Goal: Use online tool/utility

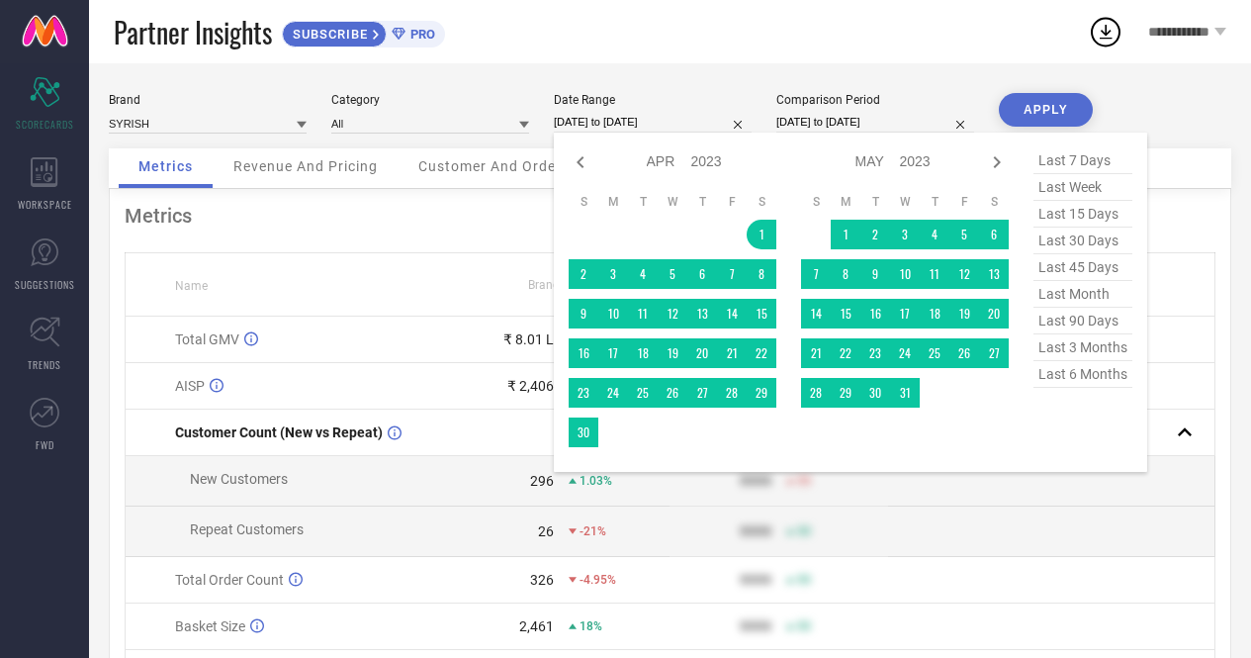
select select "3"
select select "2023"
select select "4"
select select "2023"
click at [605, 117] on input "[DATE] to [DATE]" at bounding box center [653, 122] width 198 height 21
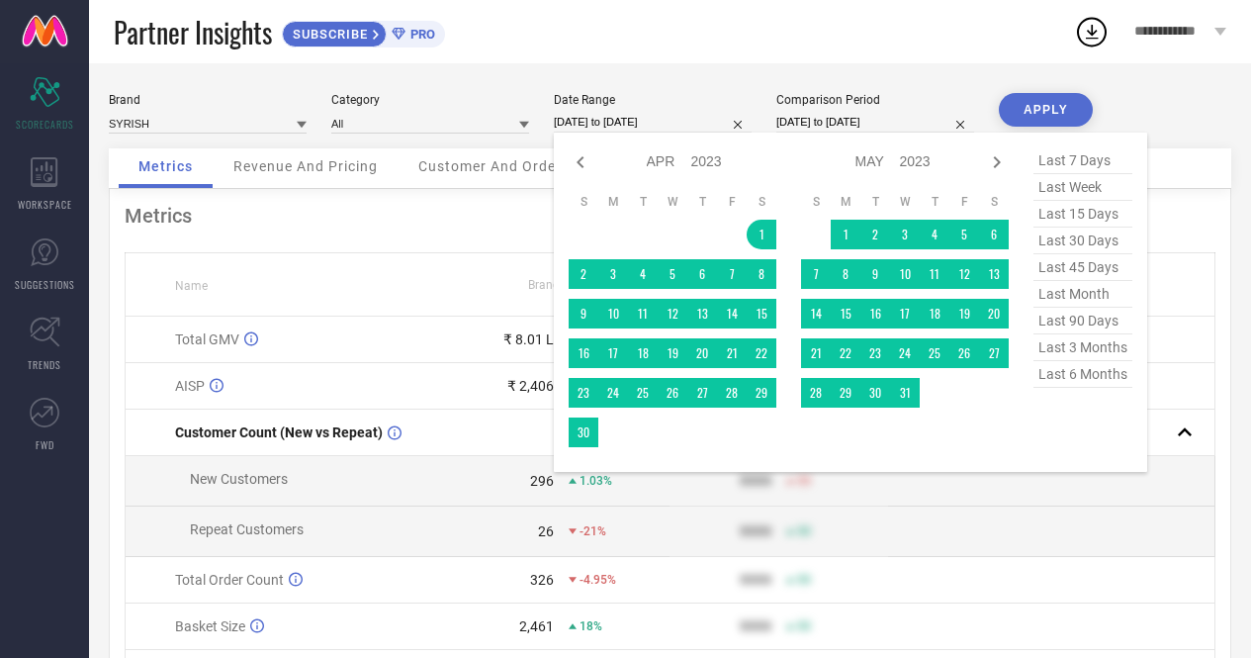
click at [709, 167] on select "2013 2014 2015 2016 2017 2018 2019 2020 2021 2022 2023 2024 2025 2026 2027 2028…" at bounding box center [707, 161] width 32 height 29
select select "3"
select select "2025"
select select "4"
select select "2025"
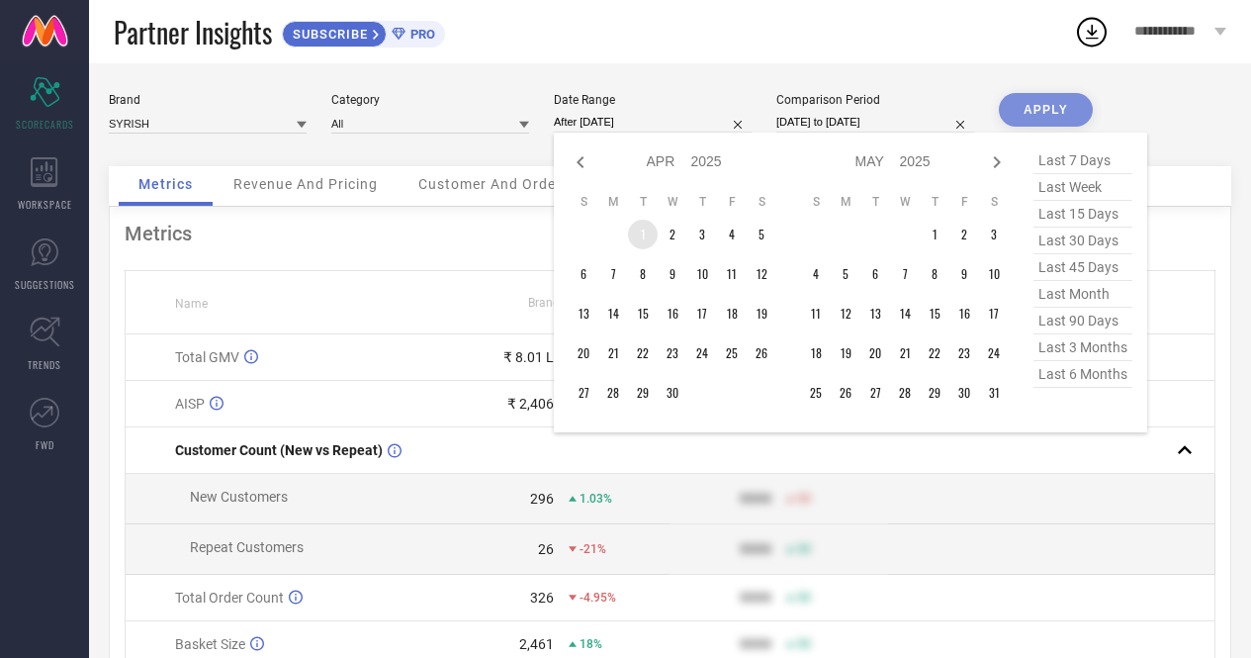
click at [647, 235] on td "1" at bounding box center [643, 235] width 30 height 30
type input "[DATE] to [DATE]"
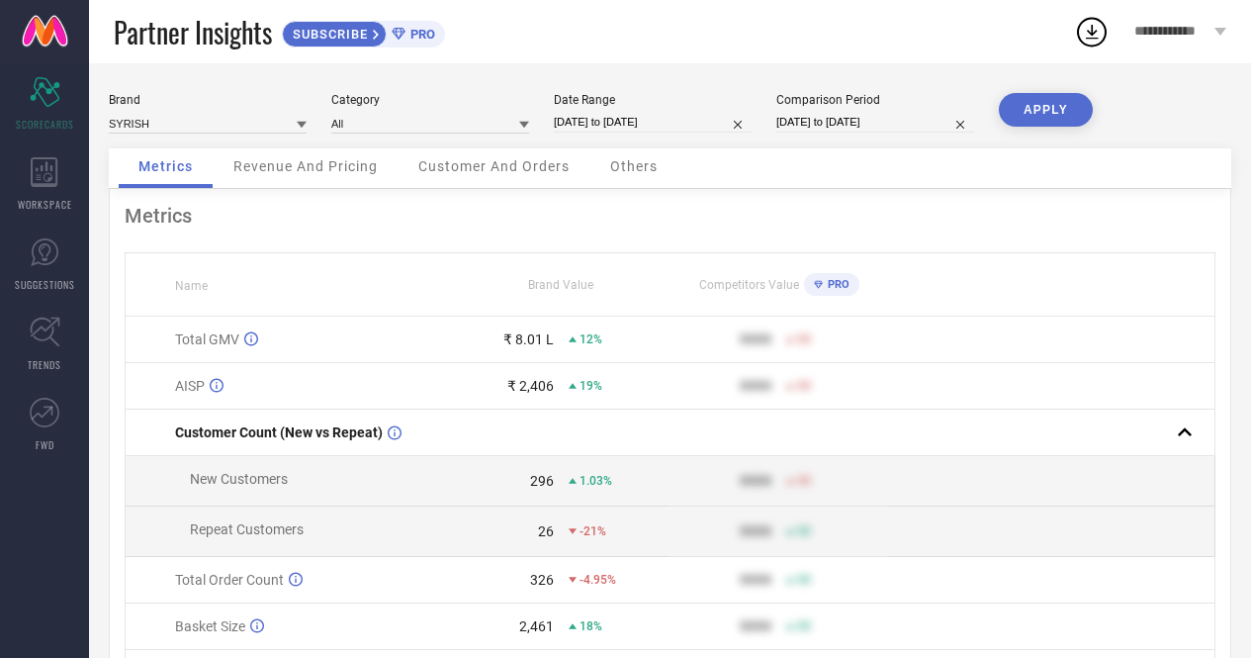
select select "3"
select select "2025"
select select "4"
select select "2025"
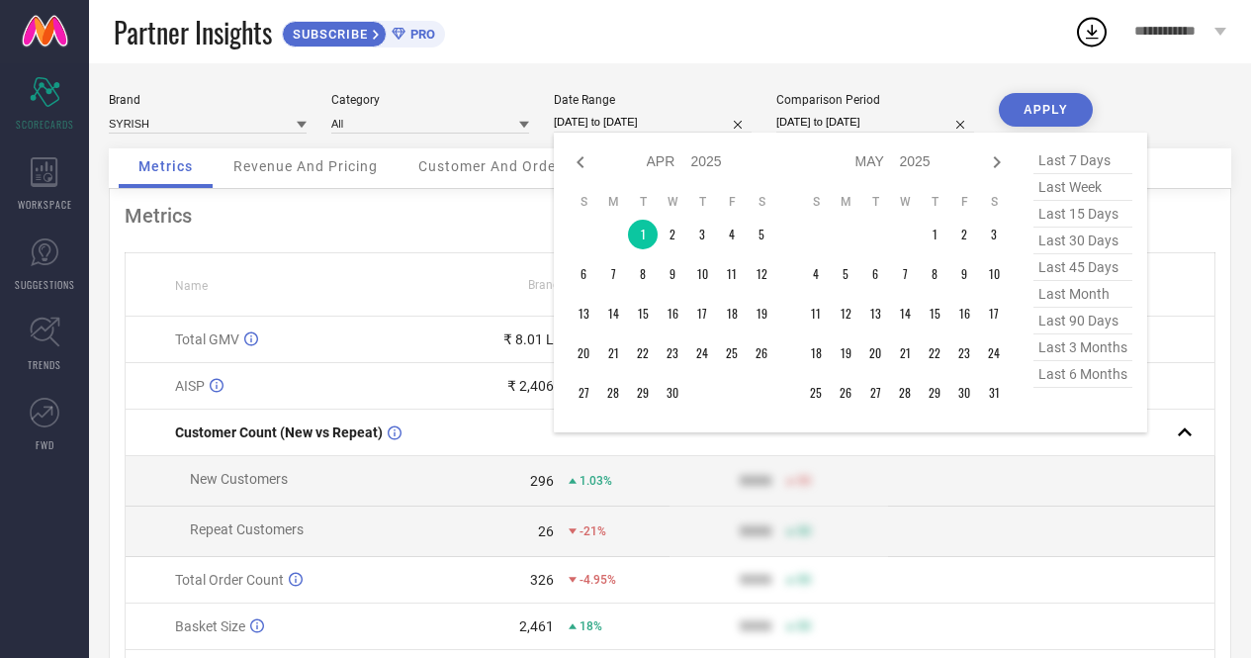
click at [635, 124] on input "[DATE] to [DATE]" at bounding box center [653, 122] width 198 height 21
type input "After [DATE]"
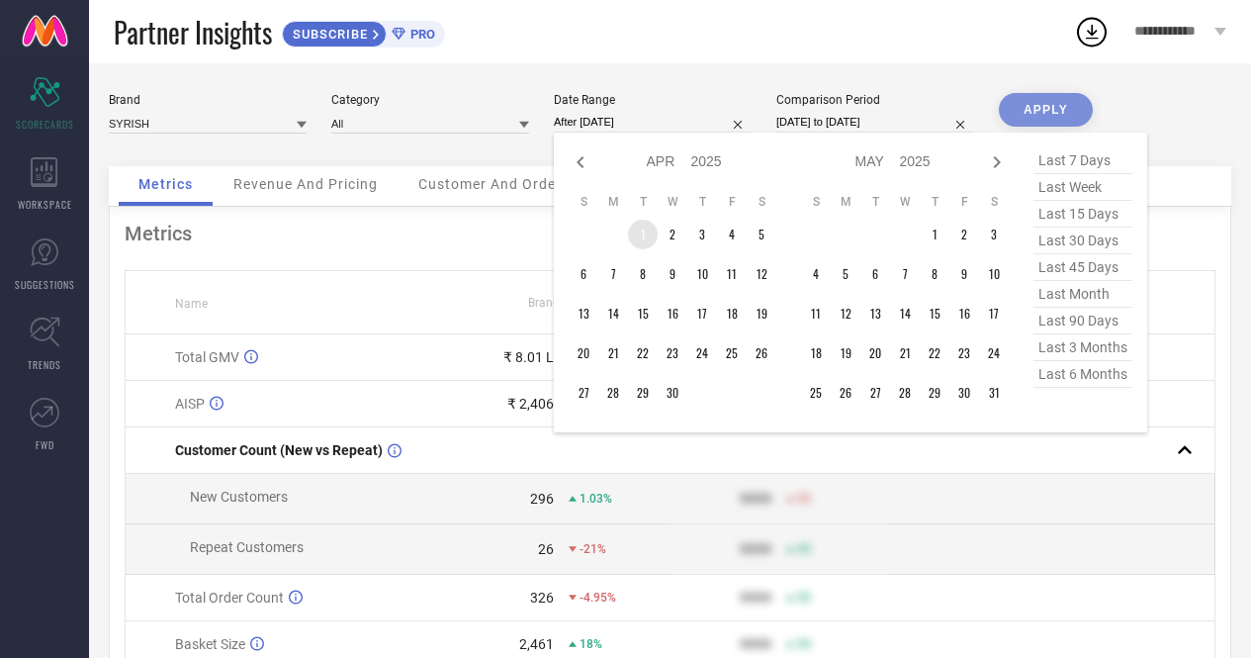
click at [642, 235] on td "1" at bounding box center [643, 235] width 30 height 30
click at [999, 163] on icon at bounding box center [997, 162] width 7 height 12
select select "4"
select select "2025"
select select "5"
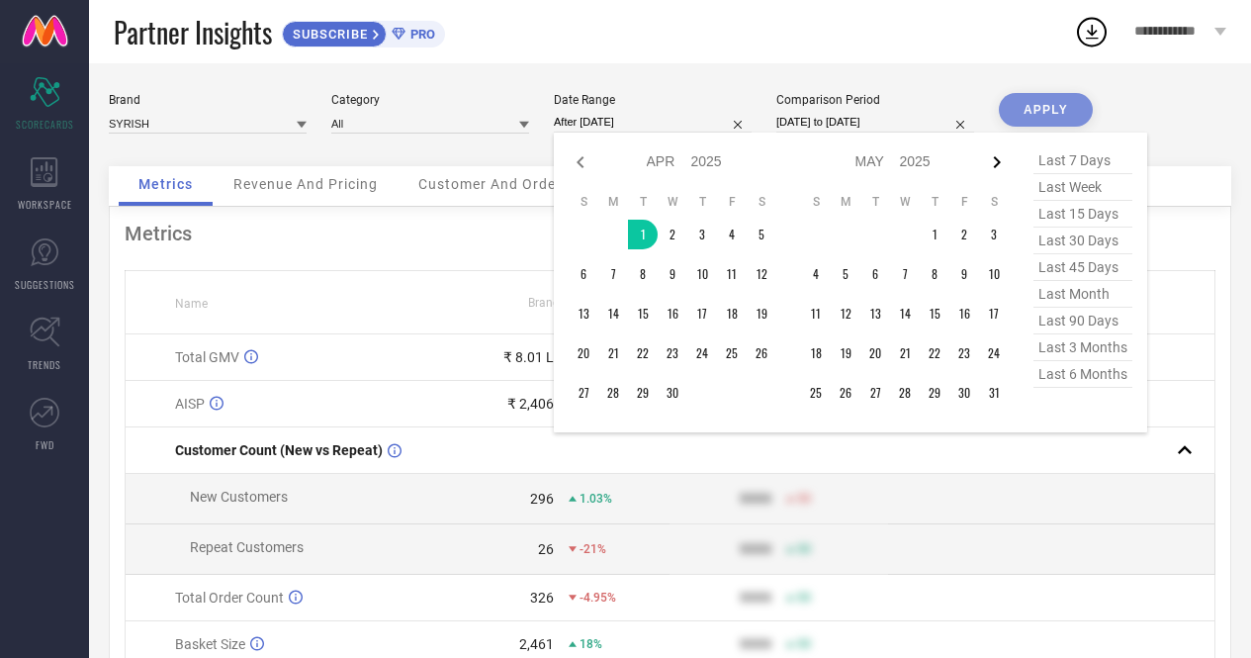
select select "2025"
click at [999, 163] on icon at bounding box center [997, 162] width 7 height 12
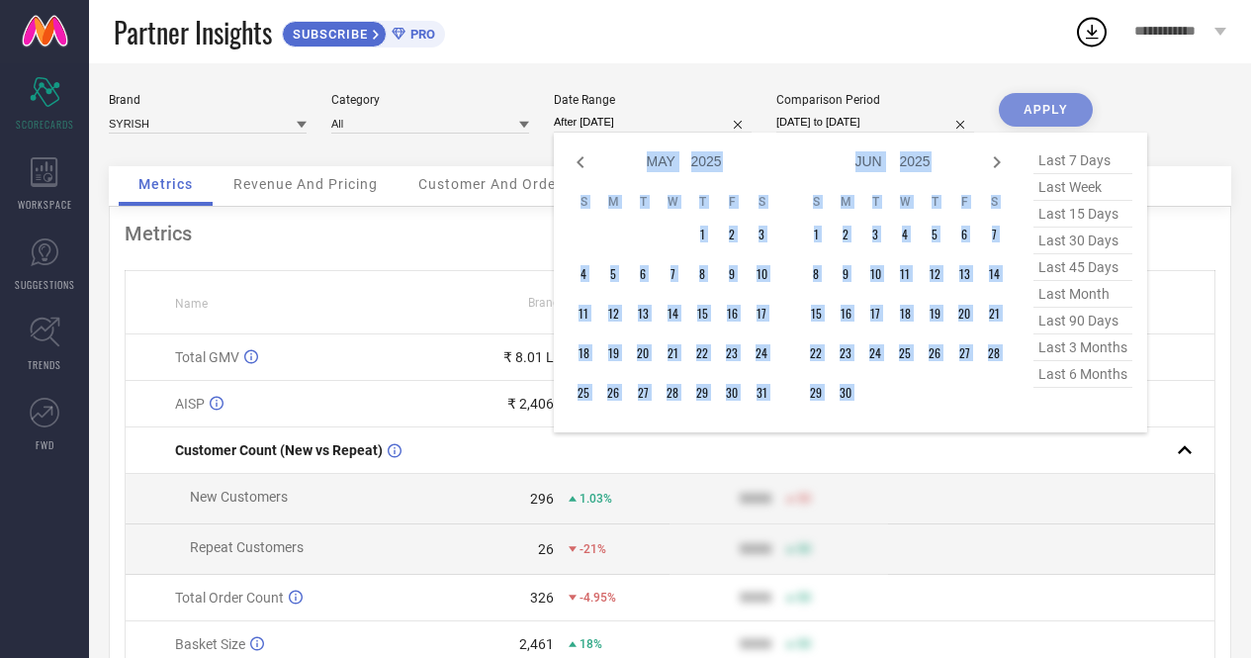
select select "5"
select select "2025"
select select "6"
select select "2025"
click at [999, 163] on icon at bounding box center [997, 162] width 7 height 12
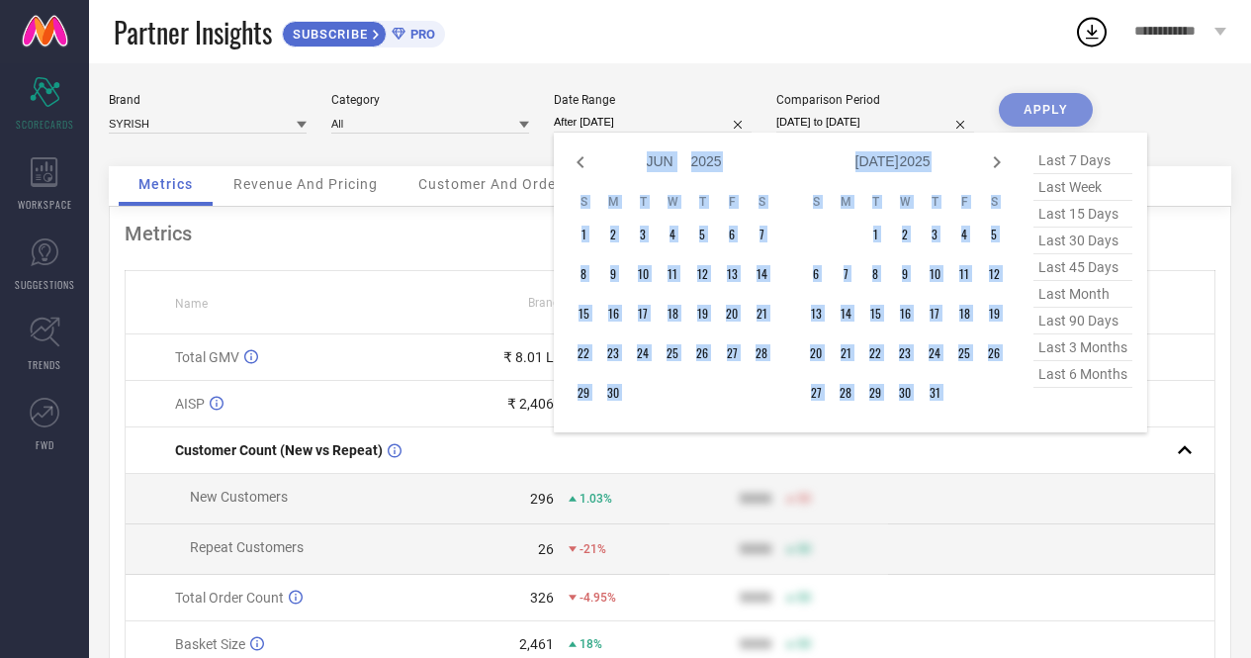
select select "6"
select select "2025"
select select "7"
select select "2025"
click at [999, 163] on icon at bounding box center [997, 162] width 7 height 12
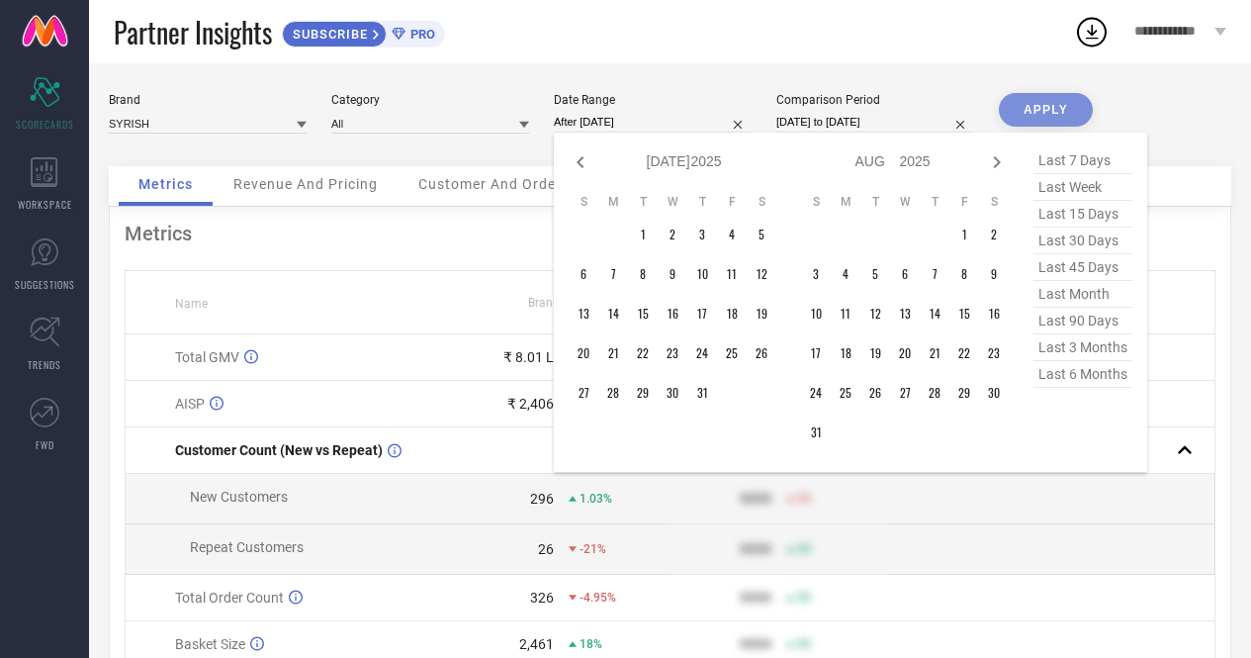
select select "7"
select select "2025"
select select "8"
select select "2025"
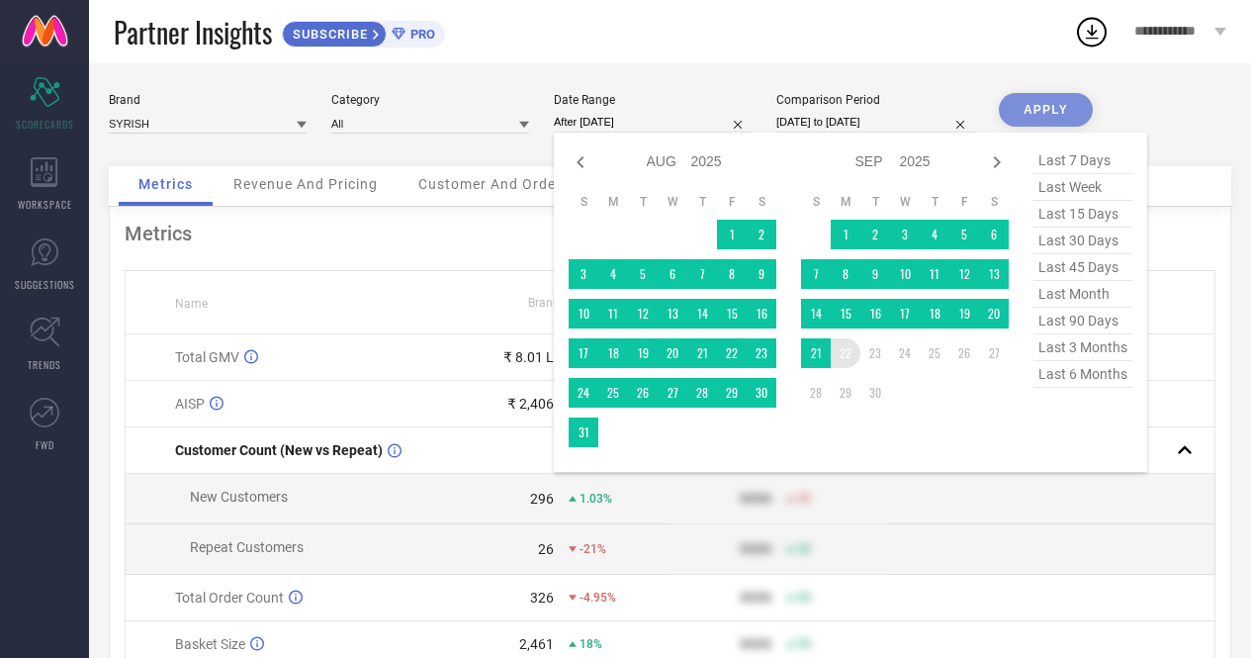
type input "[DATE] to [DATE]"
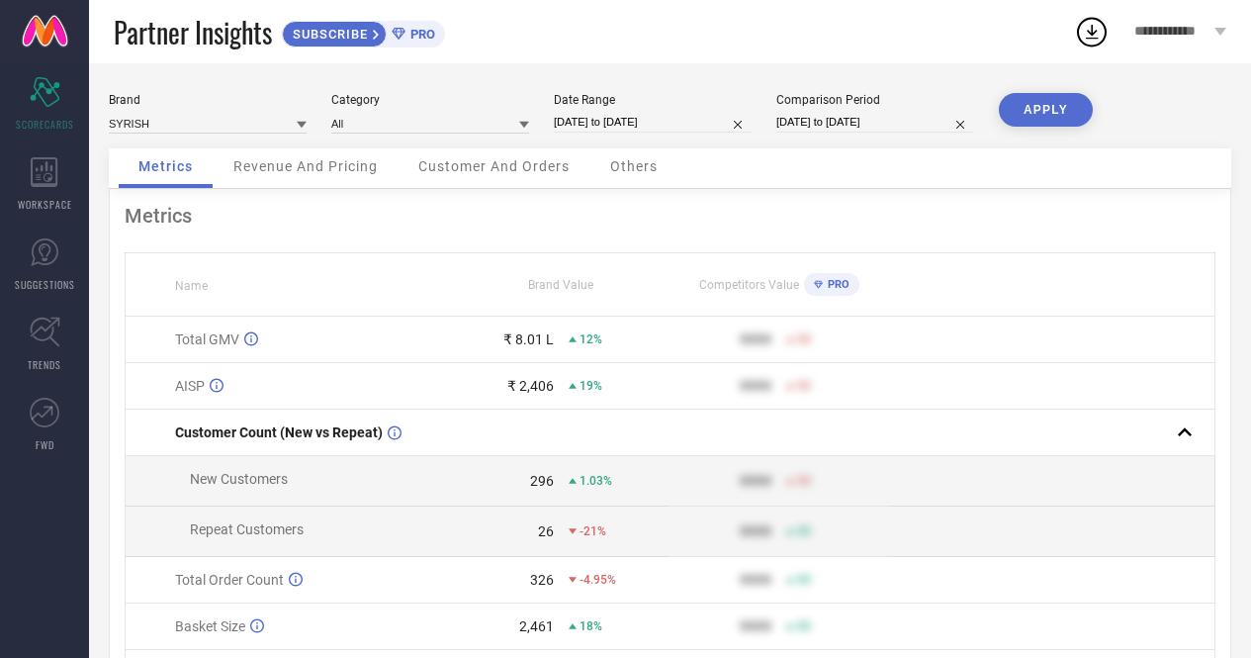
click at [1045, 108] on button "APPLY" at bounding box center [1046, 110] width 94 height 34
